Goal: Task Accomplishment & Management: Manage account settings

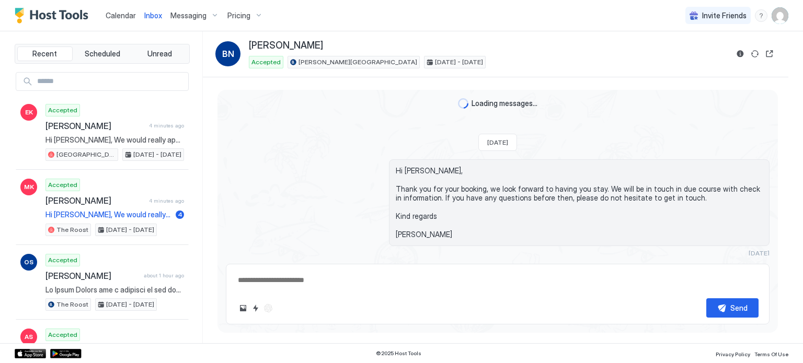
scroll to position [780, 0]
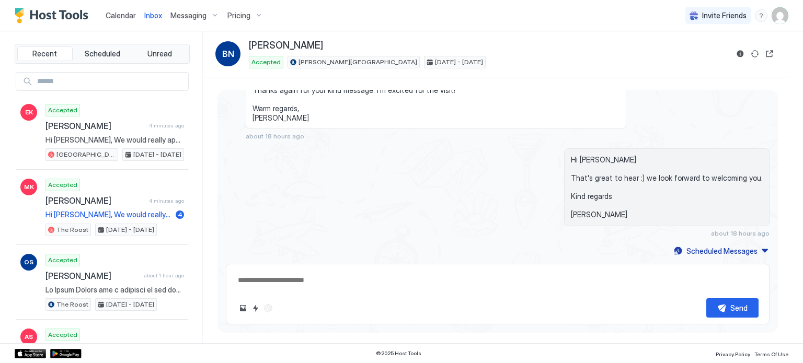
type textarea "*"
click at [783, 19] on img "User profile" at bounding box center [780, 15] width 17 height 17
click at [725, 61] on div "Settings" at bounding box center [721, 59] width 133 height 18
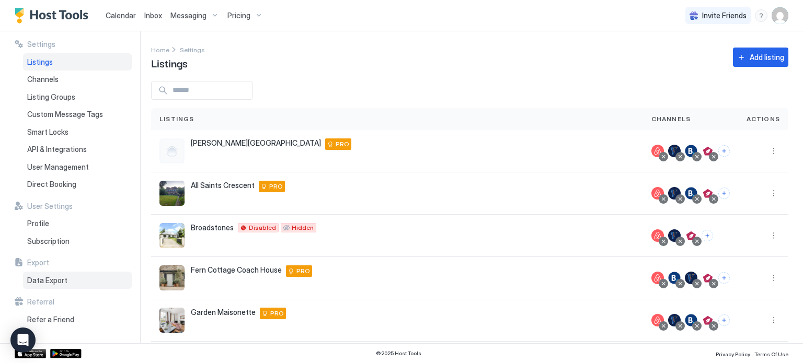
click at [61, 283] on span "Data Export" at bounding box center [47, 280] width 40 height 9
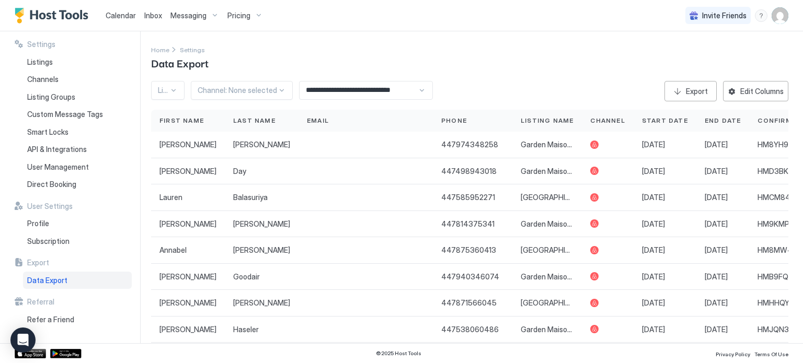
click at [378, 94] on input "**********" at bounding box center [359, 91] width 118 height 18
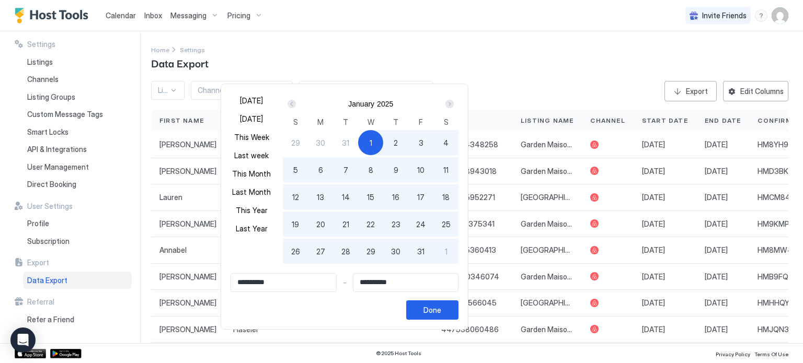
click at [296, 103] on div "Prev" at bounding box center [292, 104] width 8 height 8
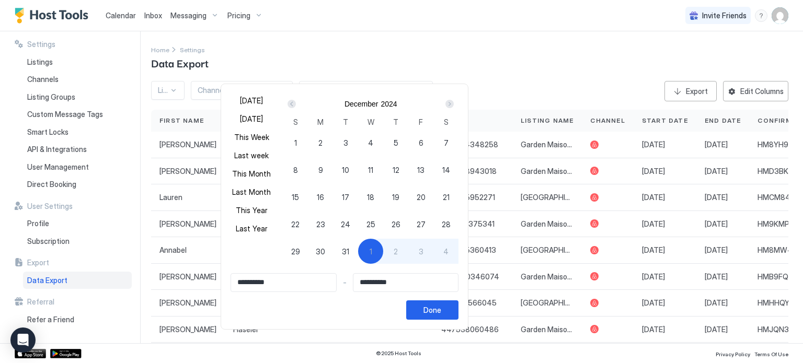
click at [454, 104] on div "Next" at bounding box center [449, 104] width 8 height 8
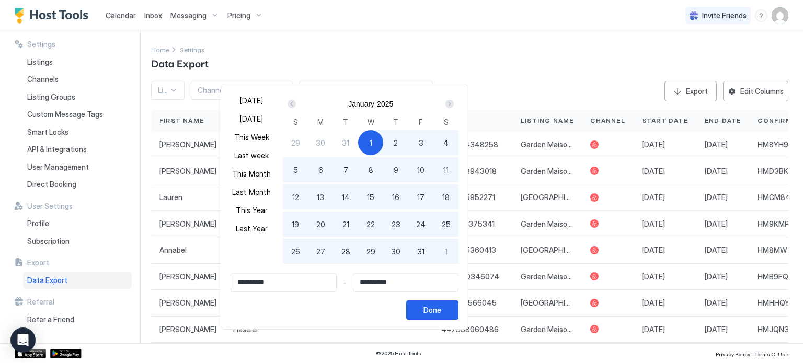
click at [454, 104] on div "Next" at bounding box center [449, 104] width 8 height 8
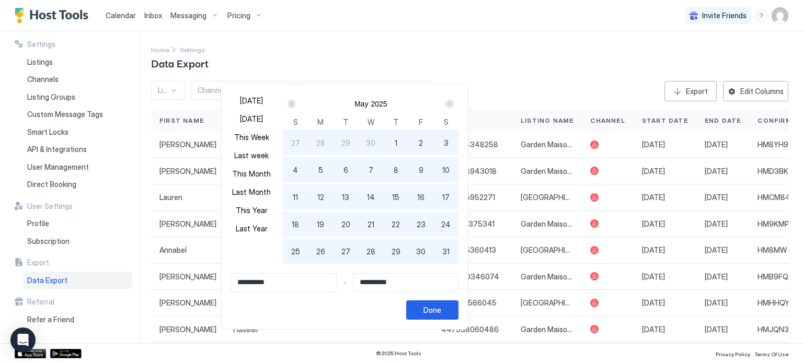
click at [454, 104] on div "Next" at bounding box center [449, 104] width 8 height 8
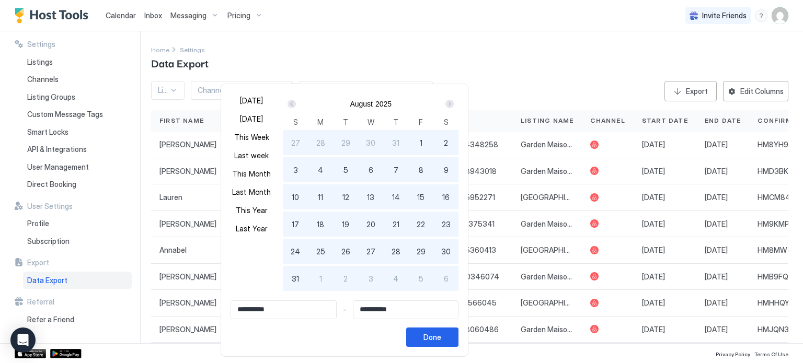
click at [454, 104] on div "Next" at bounding box center [449, 104] width 8 height 8
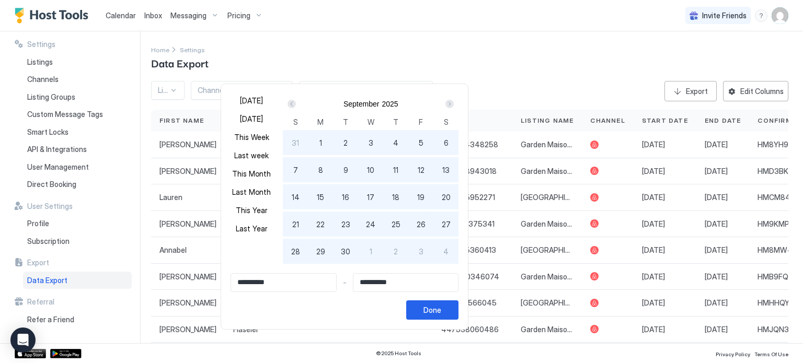
click at [296, 106] on div "Prev" at bounding box center [292, 104] width 8 height 8
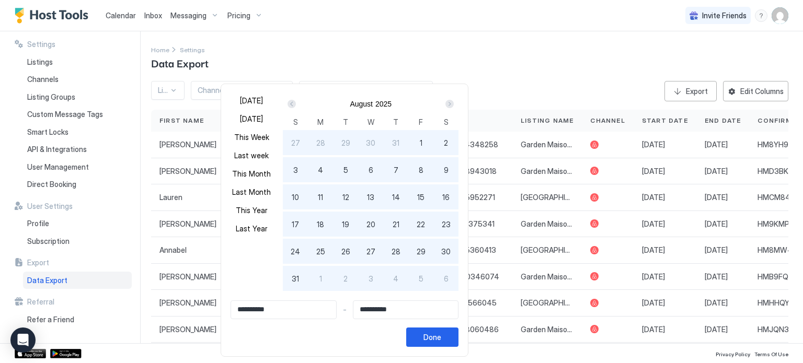
click at [451, 248] on span "30" at bounding box center [445, 251] width 9 height 11
type input "**********"
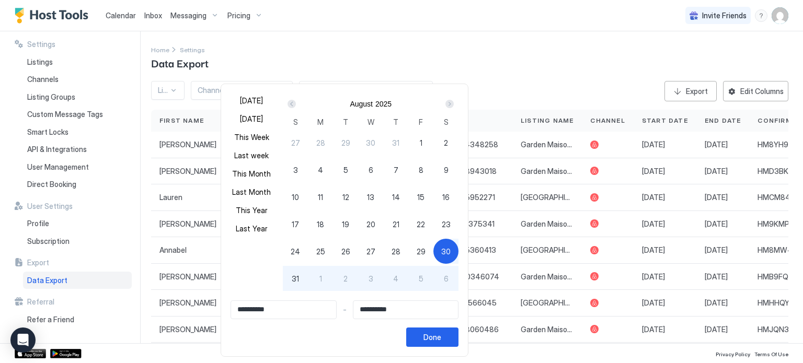
click at [454, 101] on div "Next" at bounding box center [449, 104] width 8 height 8
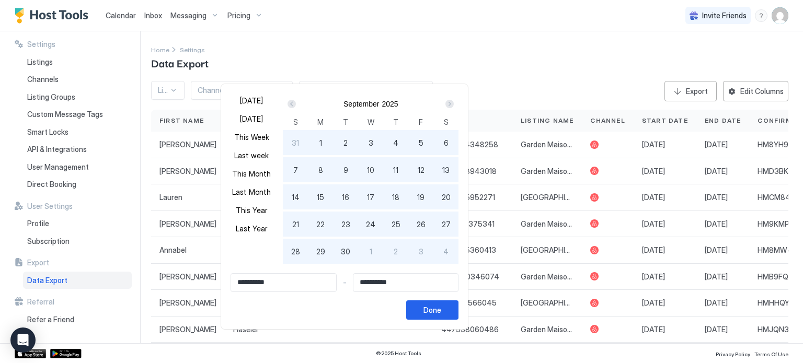
click at [358, 250] on div "30" at bounding box center [345, 251] width 25 height 25
type input "**********"
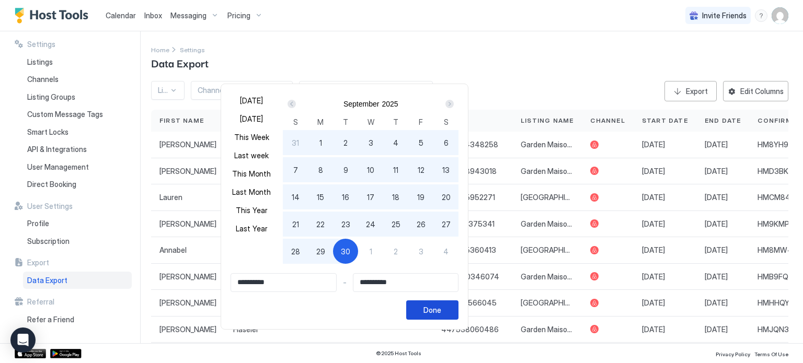
click at [441, 307] on div "Done" at bounding box center [433, 310] width 18 height 11
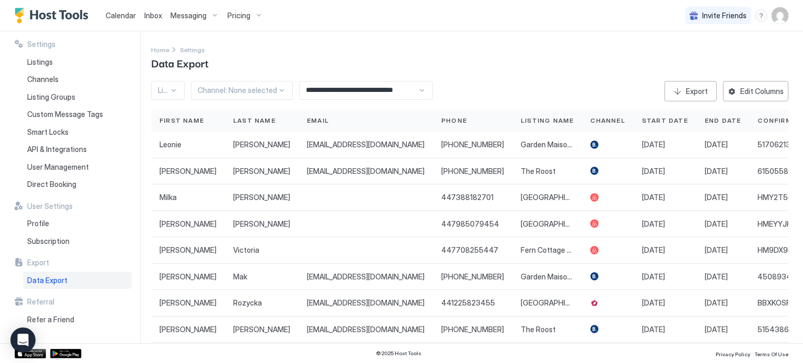
click at [169, 91] on div at bounding box center [173, 90] width 8 height 8
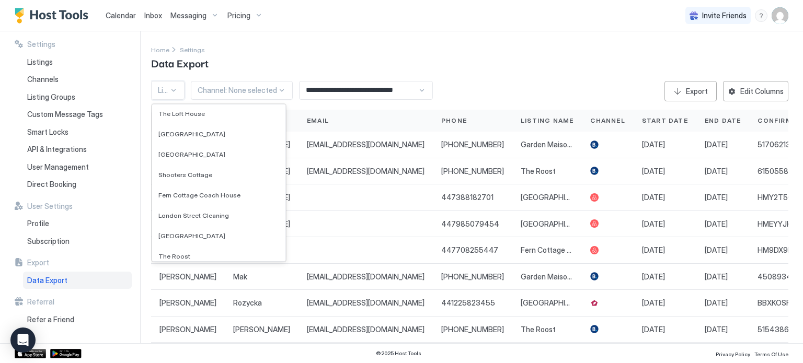
scroll to position [97, 0]
click at [204, 194] on span "Fern Cottage Coach House" at bounding box center [199, 195] width 82 height 8
